Goal: Register for event/course

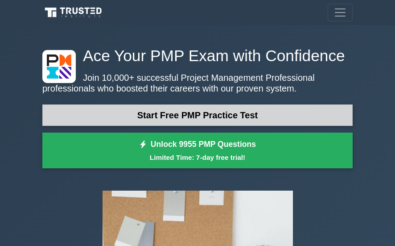
click at [162, 116] on link "Start Free PMP Practice Test" at bounding box center [197, 114] width 310 height 21
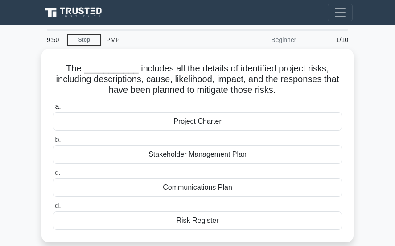
click at [162, 116] on div "Project Charter" at bounding box center [197, 121] width 289 height 19
click at [53, 110] on input "a. Project Charter" at bounding box center [53, 107] width 0 height 6
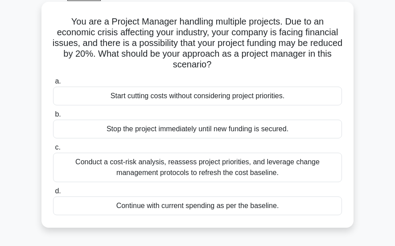
scroll to position [89, 0]
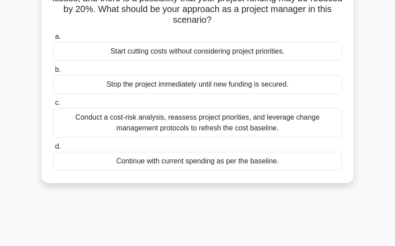
click at [257, 124] on div "Conduct a cost-risk analysis, reassess project priorities, and leverage change …" at bounding box center [197, 122] width 289 height 29
click at [53, 106] on input "c. Conduct a cost-risk analysis, reassess project priorities, and leverage chan…" at bounding box center [53, 103] width 0 height 6
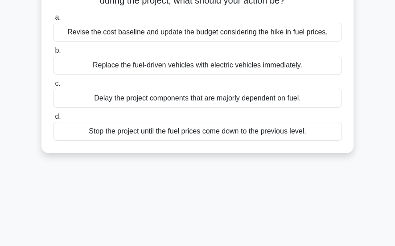
scroll to position [0, 0]
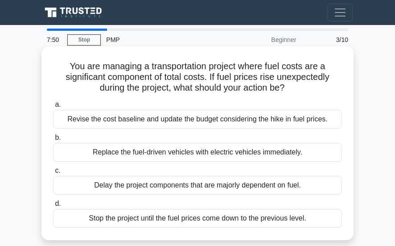
click at [192, 117] on div "Revise the cost baseline and update the budget considering the hike in fuel pri…" at bounding box center [197, 119] width 289 height 19
click at [53, 107] on input "a. Revise the cost baseline and update the budget considering the hike in fuel …" at bounding box center [53, 105] width 0 height 6
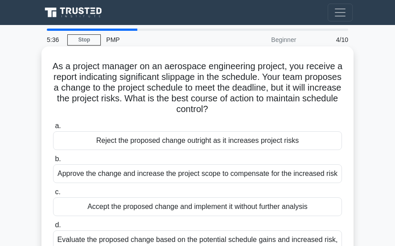
scroll to position [45, 0]
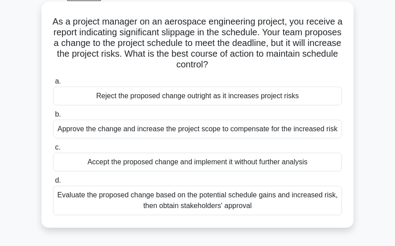
click at [204, 200] on div "Evaluate the proposed change based on the potential schedule gains and increase…" at bounding box center [197, 200] width 289 height 29
click at [53, 183] on input "d. Evaluate the proposed change based on the potential schedule gains and incre…" at bounding box center [53, 181] width 0 height 6
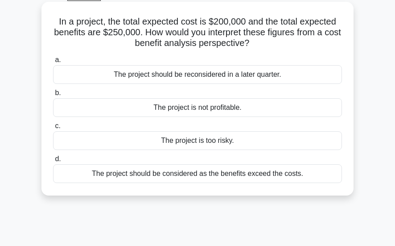
scroll to position [0, 0]
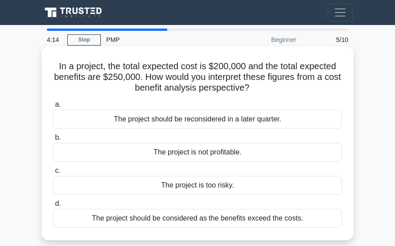
click at [216, 221] on div "The project should be considered as the benefits exceed the costs." at bounding box center [197, 218] width 289 height 19
click at [53, 207] on input "d. The project should be considered as the benefits exceed the costs." at bounding box center [53, 204] width 0 height 6
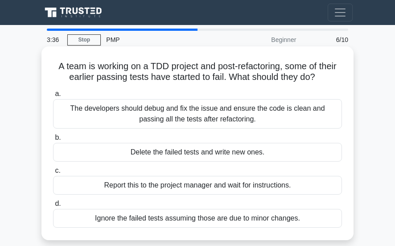
click at [192, 121] on div "The developers should debug and fix the issue and ensure the code is clean and …" at bounding box center [197, 113] width 289 height 29
click at [53, 97] on input "a. The developers should debug and fix the issue and ensure the code is clean a…" at bounding box center [53, 94] width 0 height 6
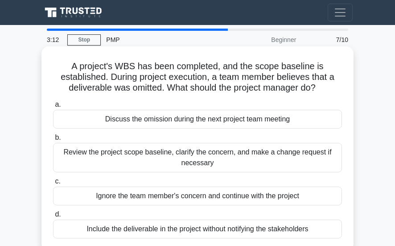
click at [95, 147] on div "Review the project scope baseline, clarify the concern, and make a change reque…" at bounding box center [197, 157] width 289 height 29
click at [53, 140] on input "b. Review the project scope baseline, clarify the concern, and make a change re…" at bounding box center [53, 138] width 0 height 6
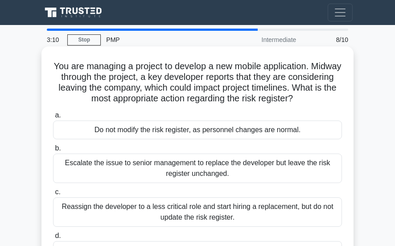
click at [120, 164] on div "Escalate the issue to senior management to replace the developer but leave the …" at bounding box center [197, 167] width 289 height 29
click at [53, 151] on input "b. Escalate the issue to senior management to replace the developer but leave t…" at bounding box center [53, 148] width 0 height 6
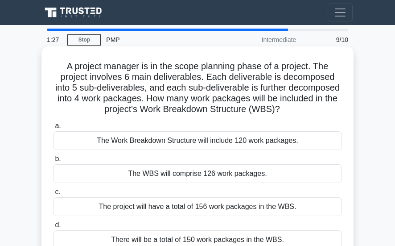
scroll to position [45, 0]
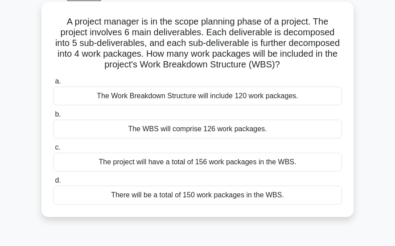
click at [206, 95] on div "The Work Breakdown Structure will include 120 work packages." at bounding box center [197, 96] width 289 height 19
click at [53, 84] on input "a. The Work Breakdown Structure will include 120 work packages." at bounding box center [53, 81] width 0 height 6
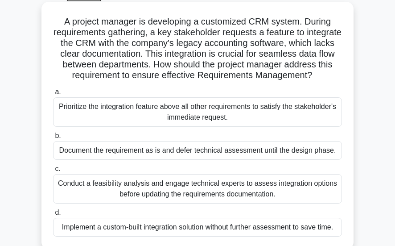
scroll to position [89, 0]
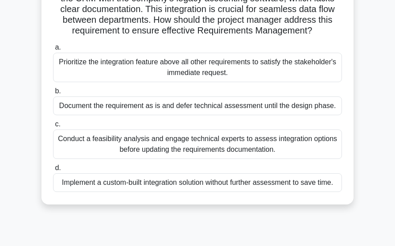
click at [181, 156] on div "Conduct a feasibility analysis and engage technical experts to assess integrati…" at bounding box center [197, 143] width 289 height 29
click at [53, 127] on input "c. Conduct a feasibility analysis and engage technical experts to assess integr…" at bounding box center [53, 124] width 0 height 6
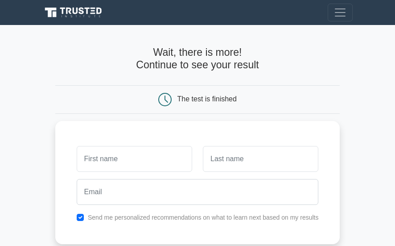
scroll to position [45, 0]
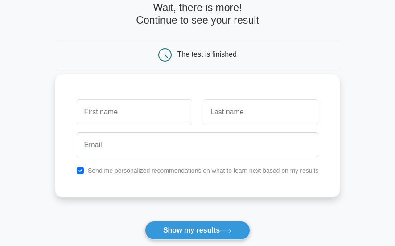
click at [164, 114] on input "text" at bounding box center [135, 112] width 116 height 26
type input "HAB"
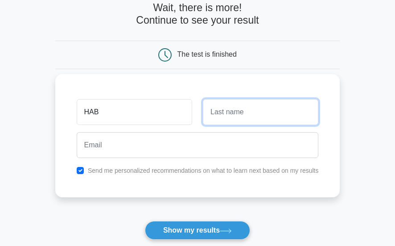
click at [224, 106] on input "text" at bounding box center [261, 112] width 116 height 26
type input "EMM"
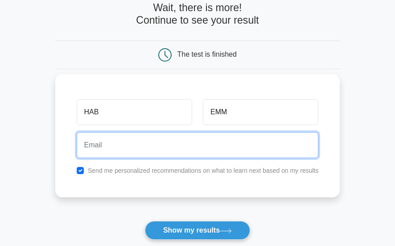
click at [191, 147] on input "email" at bounding box center [198, 145] width 242 height 26
type input "ehabimfura@gmail.com"
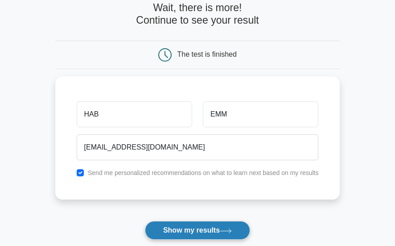
click at [186, 228] on button "Show my results" at bounding box center [197, 230] width 105 height 19
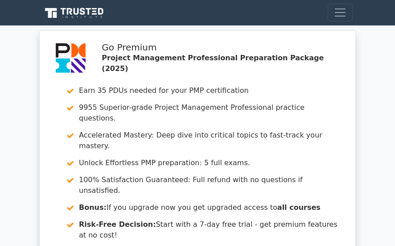
scroll to position [45, 0]
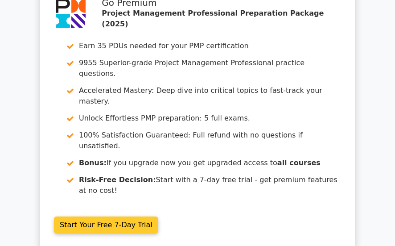
click at [114, 216] on link "Start Your Free 7-Day Trial" at bounding box center [106, 224] width 104 height 17
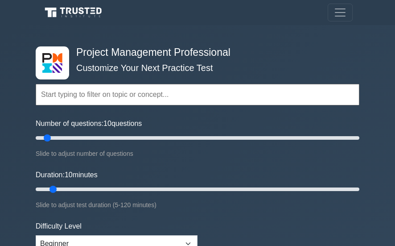
scroll to position [45, 0]
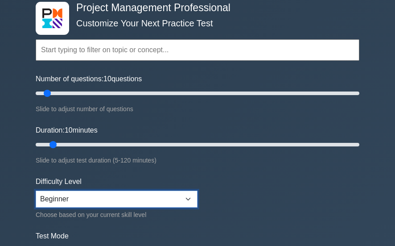
click at [142, 196] on select "Beginner Intermediate Expert" at bounding box center [117, 198] width 162 height 17
